Goal: Information Seeking & Learning: Learn about a topic

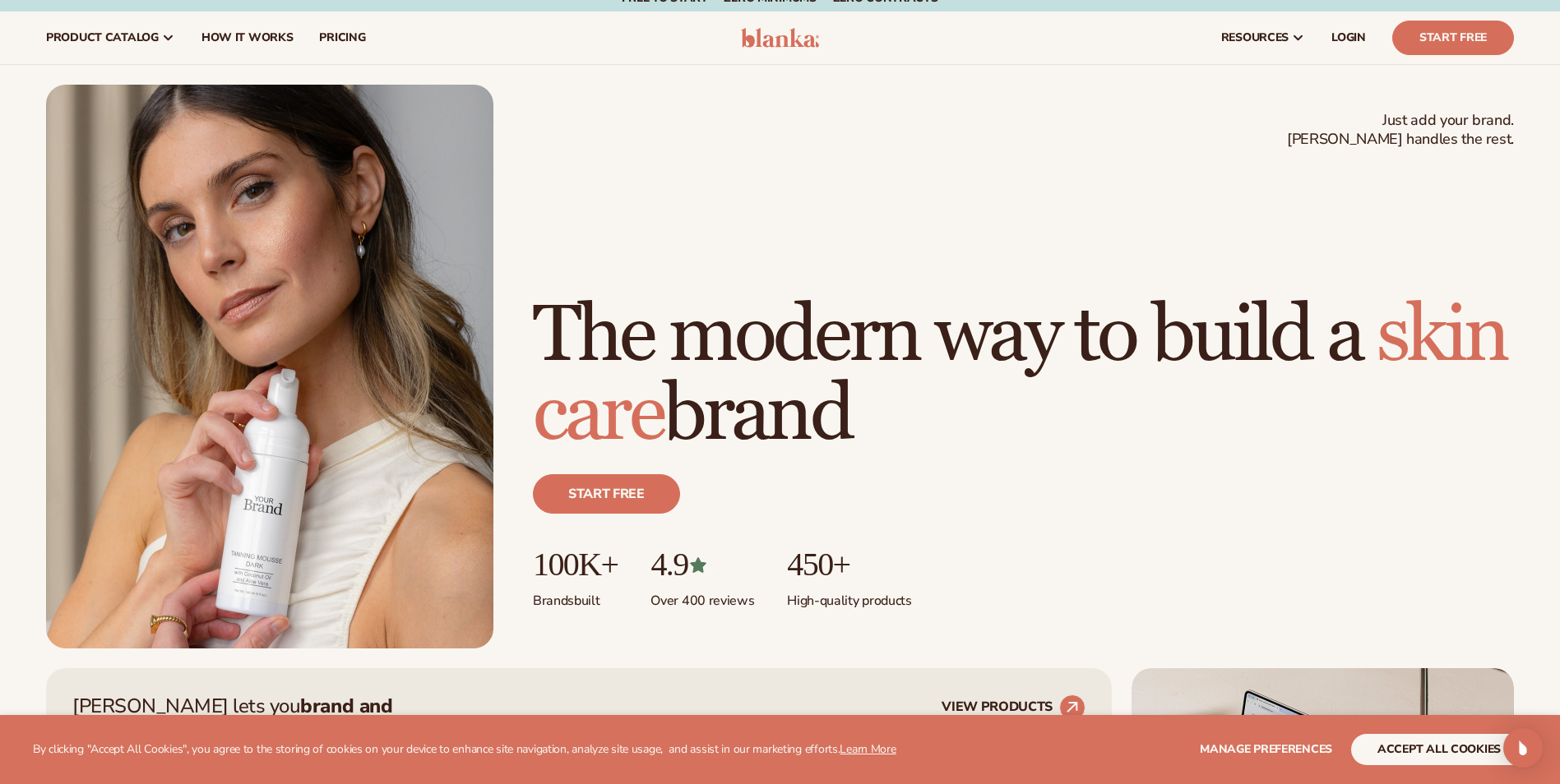
scroll to position [16, 0]
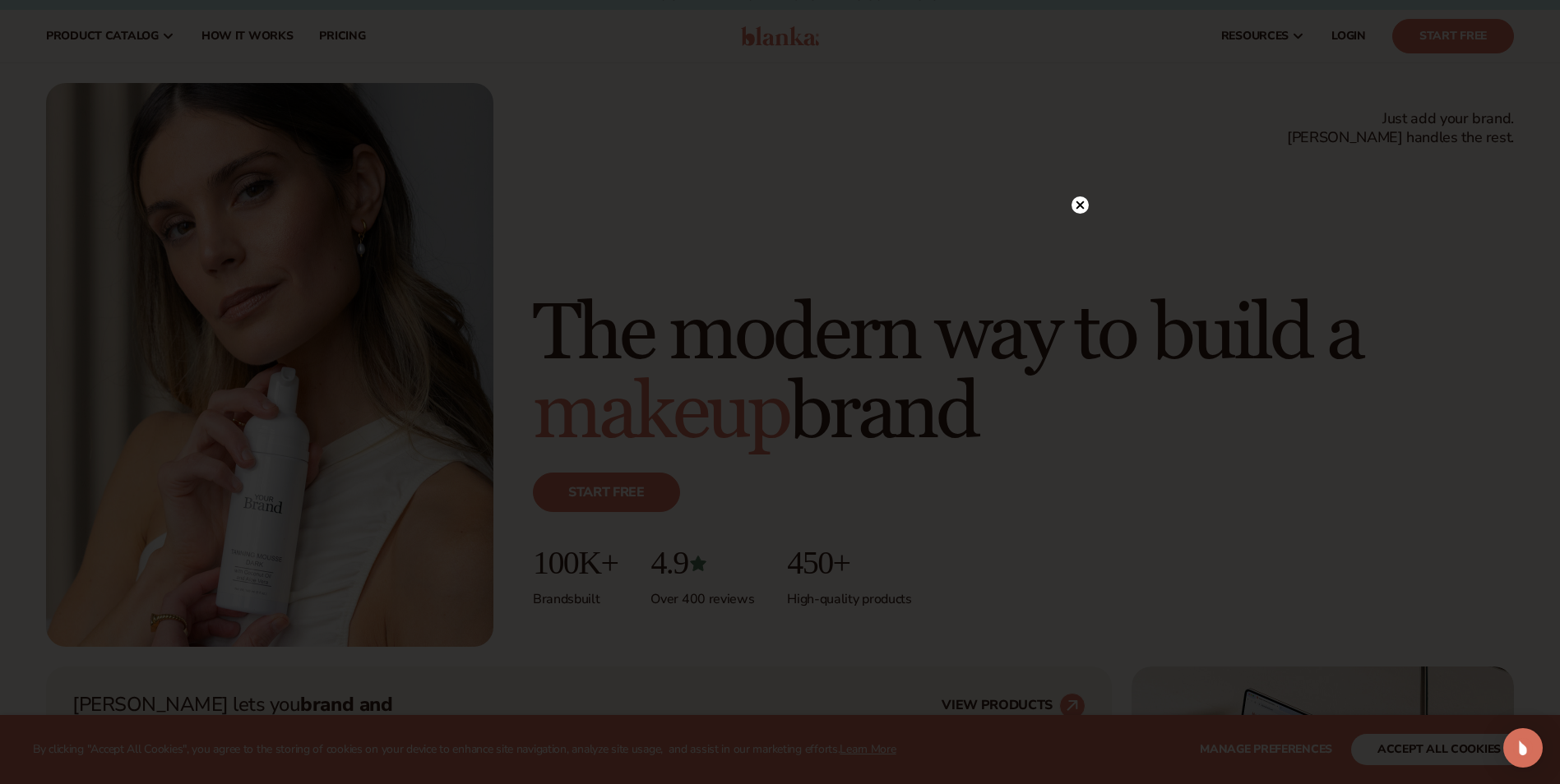
drag, startPoint x: 358, startPoint y: 38, endPoint x: 1089, endPoint y: 228, distance: 755.3
click at [1089, 228] on div at bounding box center [780, 392] width 1560 height 784
click at [1075, 201] on circle at bounding box center [1080, 205] width 17 height 17
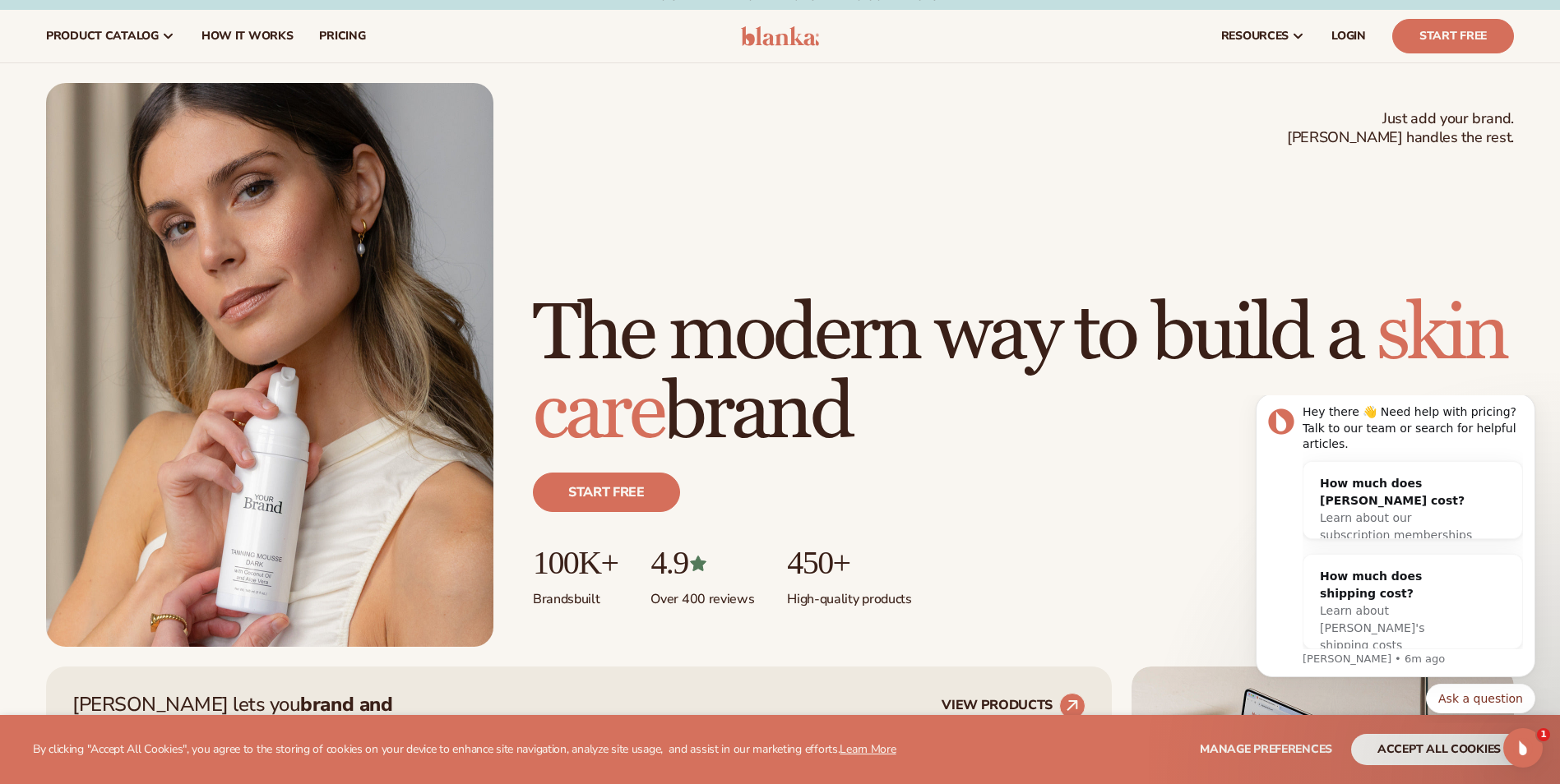
scroll to position [0, 0]
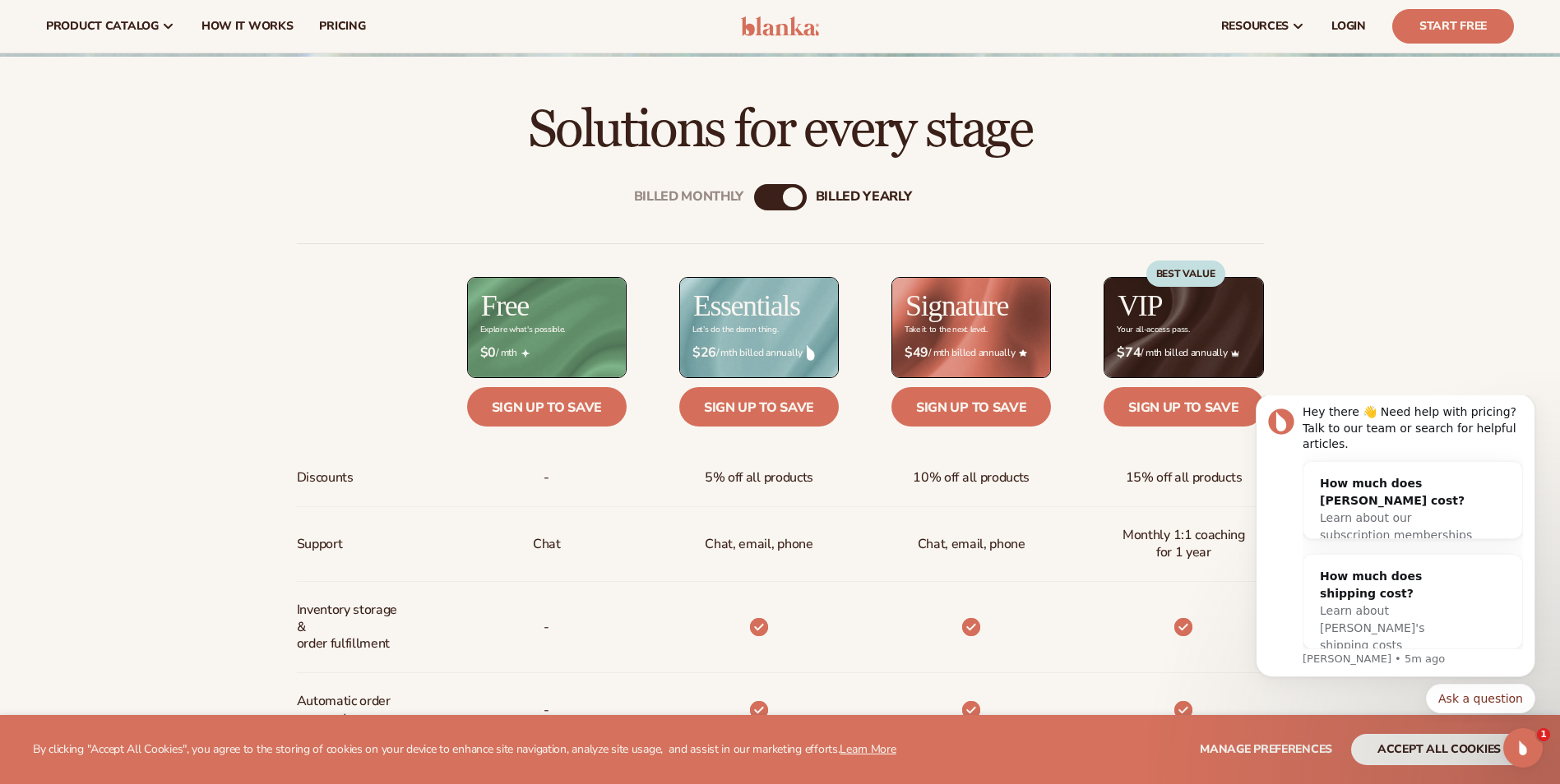
scroll to position [80, 0]
